Goal: Obtain resource: Download file/media

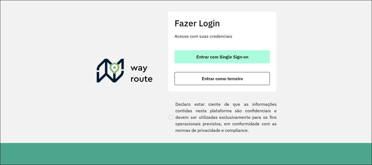
click at [236, 60] on button "Entrar com Single Sign-on" at bounding box center [222, 56] width 95 height 13
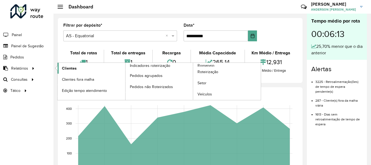
click at [85, 67] on link "Clientes" at bounding box center [92, 68] width 68 height 11
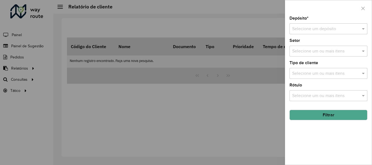
click at [318, 25] on div "Selecione um depósito" at bounding box center [329, 28] width 78 height 11
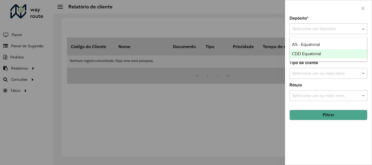
click at [305, 52] on span "CDD Equatorial" at bounding box center [306, 54] width 29 height 5
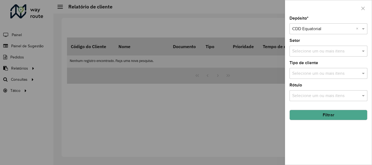
click at [324, 116] on button "Filtrar" at bounding box center [329, 115] width 78 height 10
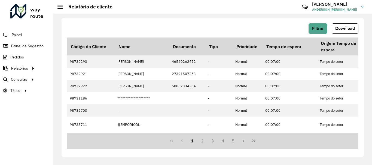
drag, startPoint x: 339, startPoint y: 33, endPoint x: 339, endPoint y: 29, distance: 4.2
click at [339, 32] on button "Download" at bounding box center [345, 28] width 27 height 10
